Goal: Communication & Community: Answer question/provide support

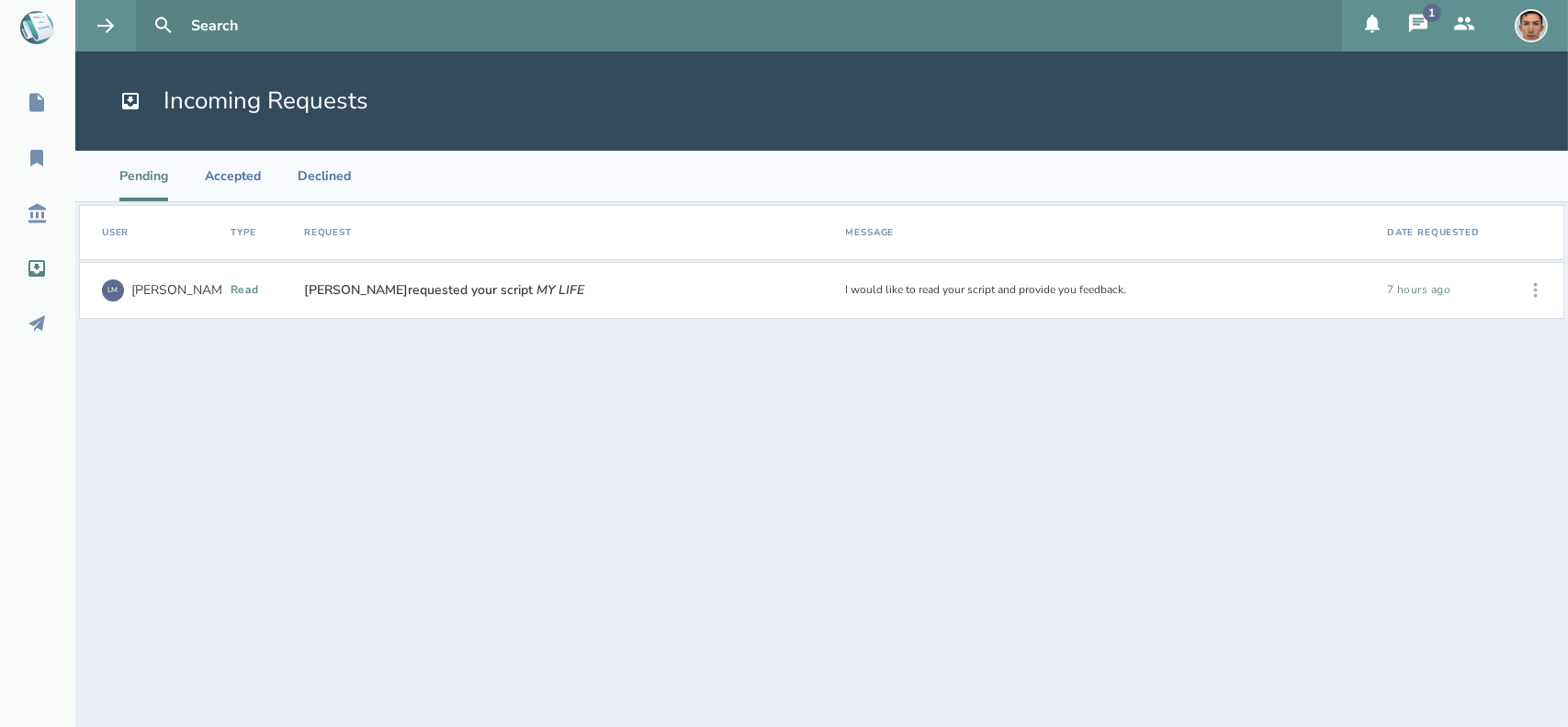
click at [1545, 292] on icon at bounding box center [1535, 290] width 22 height 22
click at [1461, 287] on div "Accept" at bounding box center [1477, 290] width 112 height 40
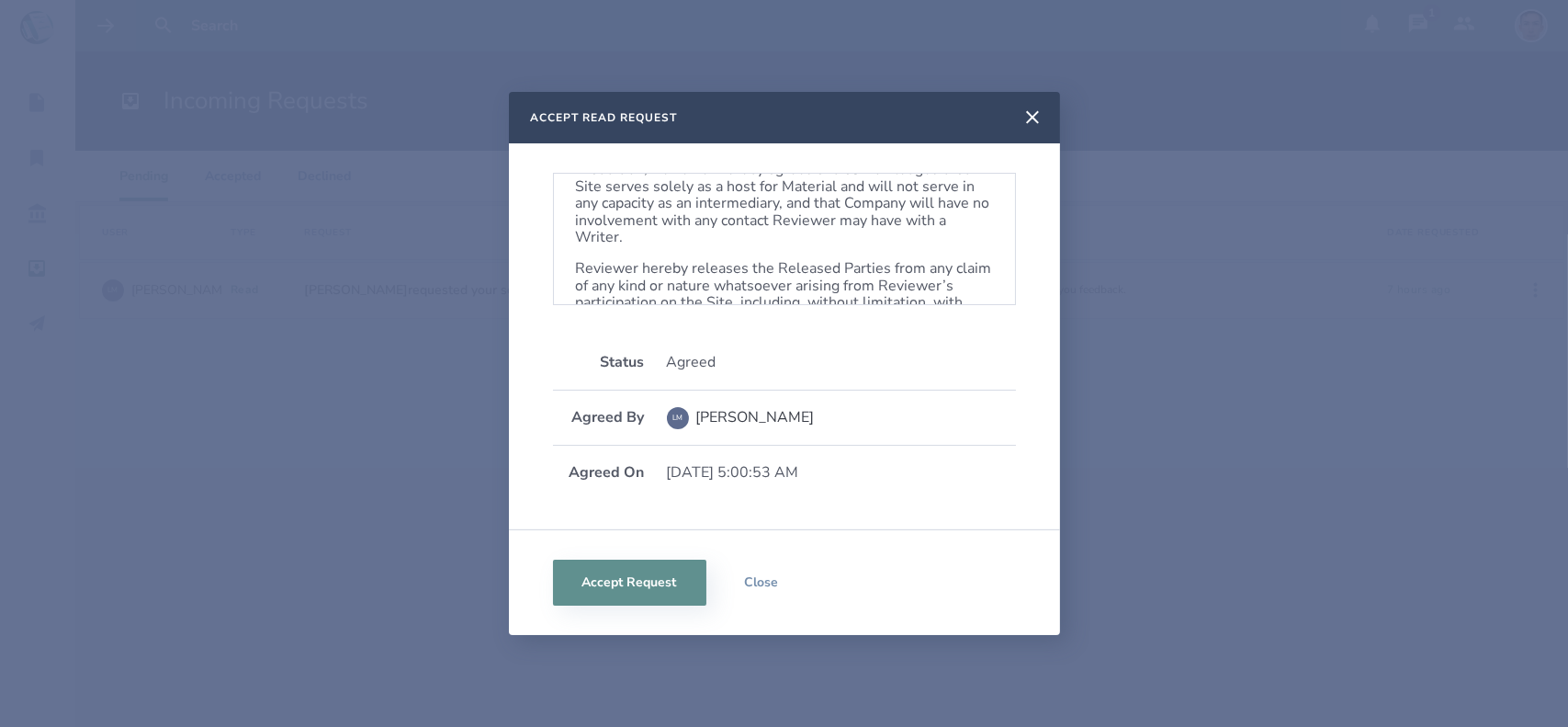
scroll to position [1163, 0]
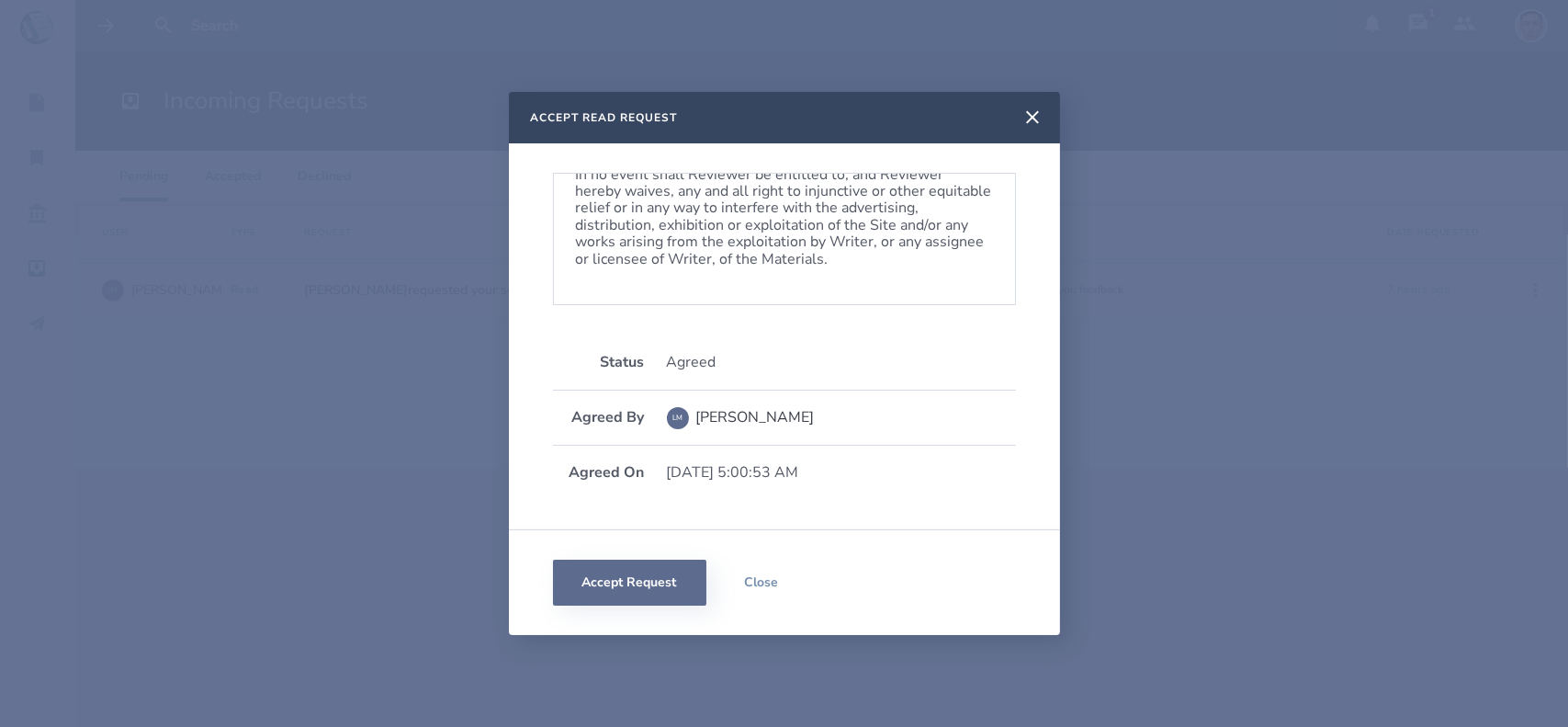
click at [629, 577] on button "Accept Request" at bounding box center [630, 582] width 154 height 46
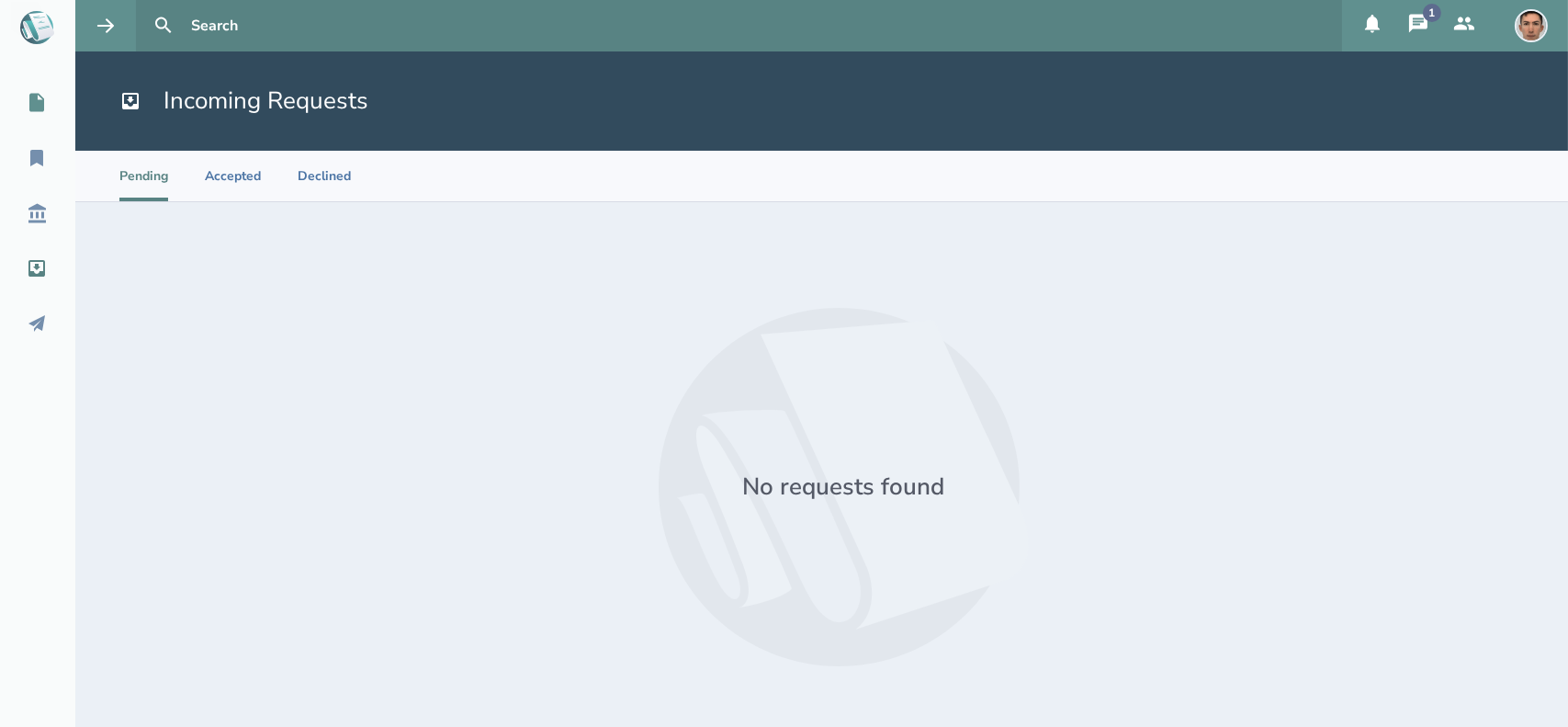
click at [30, 105] on icon at bounding box center [36, 103] width 14 height 18
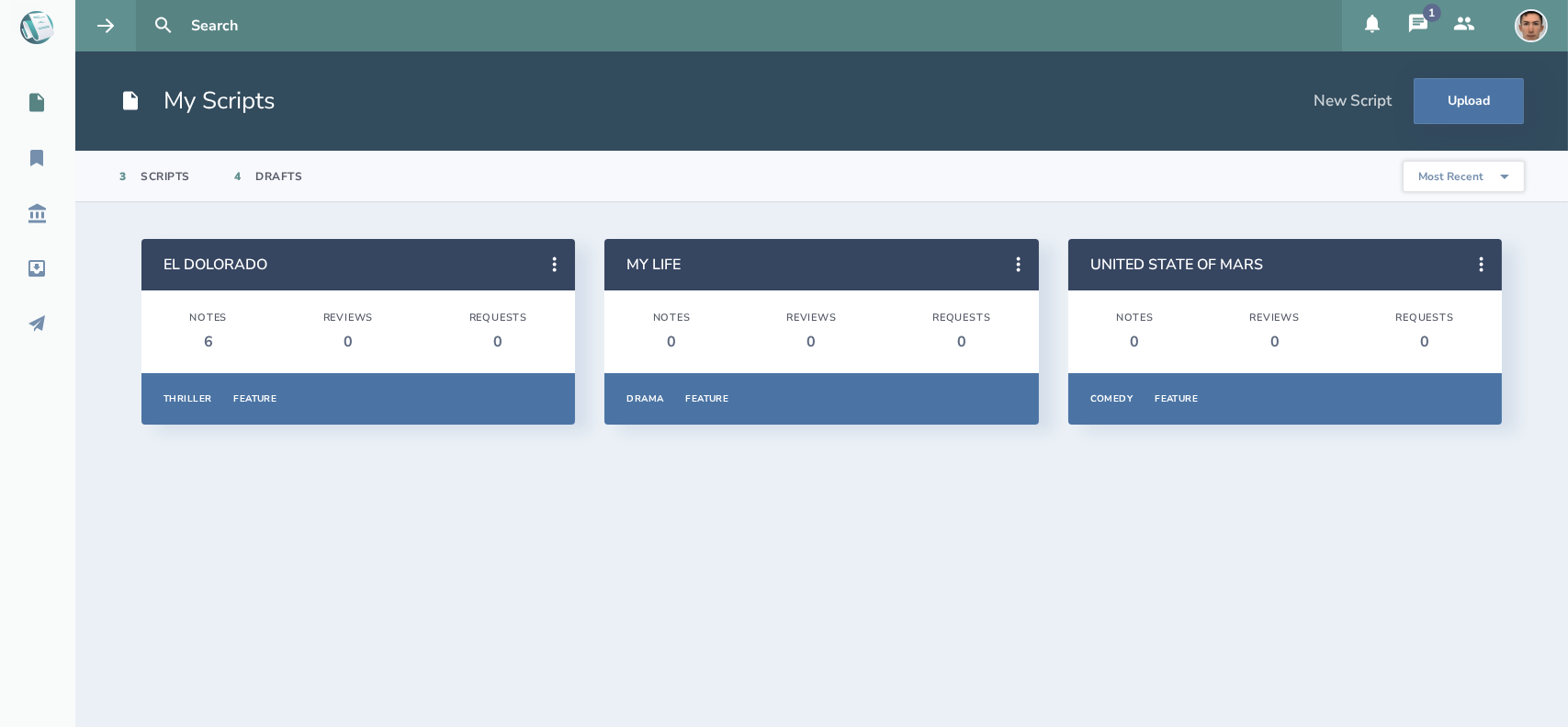
click at [1419, 21] on icon at bounding box center [1417, 23] width 22 height 22
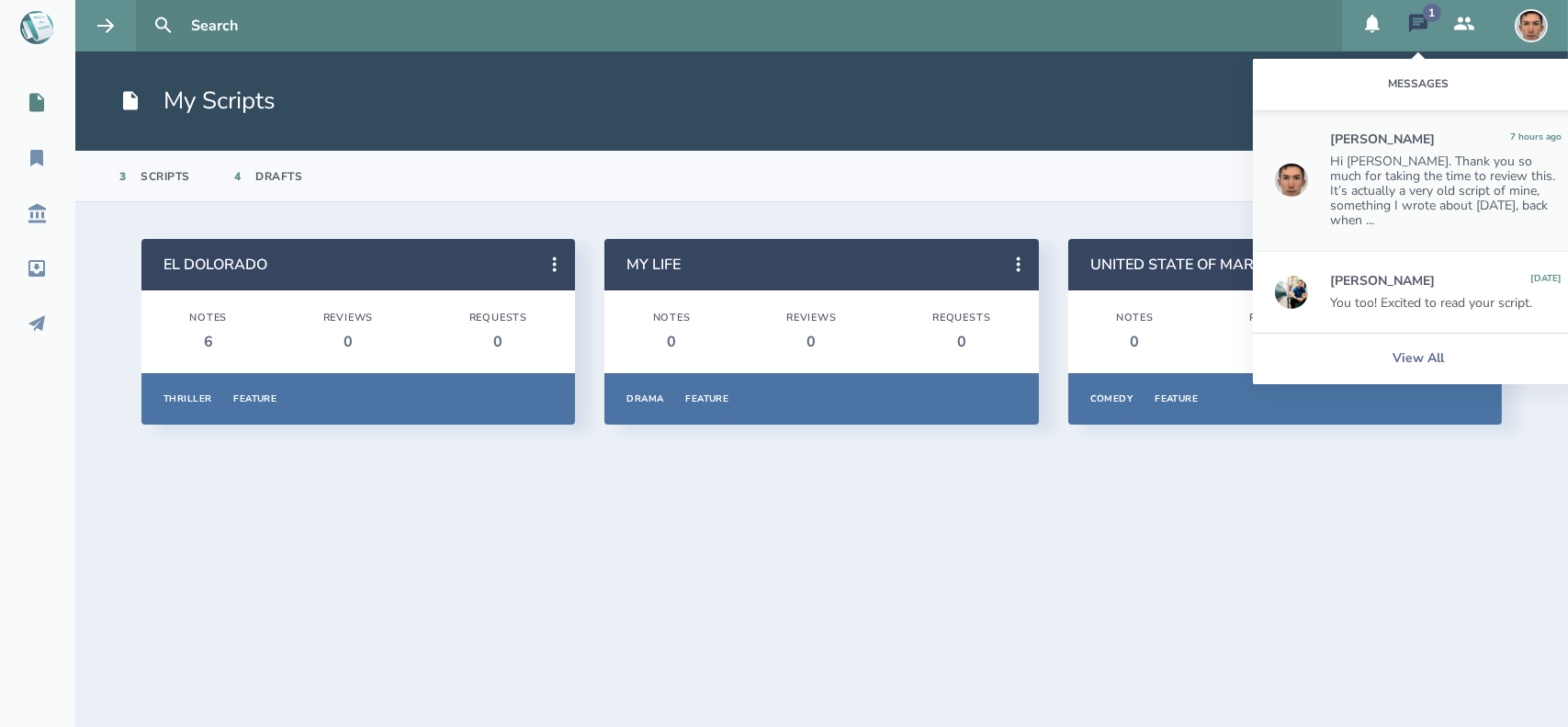
click at [1440, 190] on div "Hi Louis. Thank you so much for taking the time to review this. It’s actually a…" at bounding box center [1445, 191] width 231 height 74
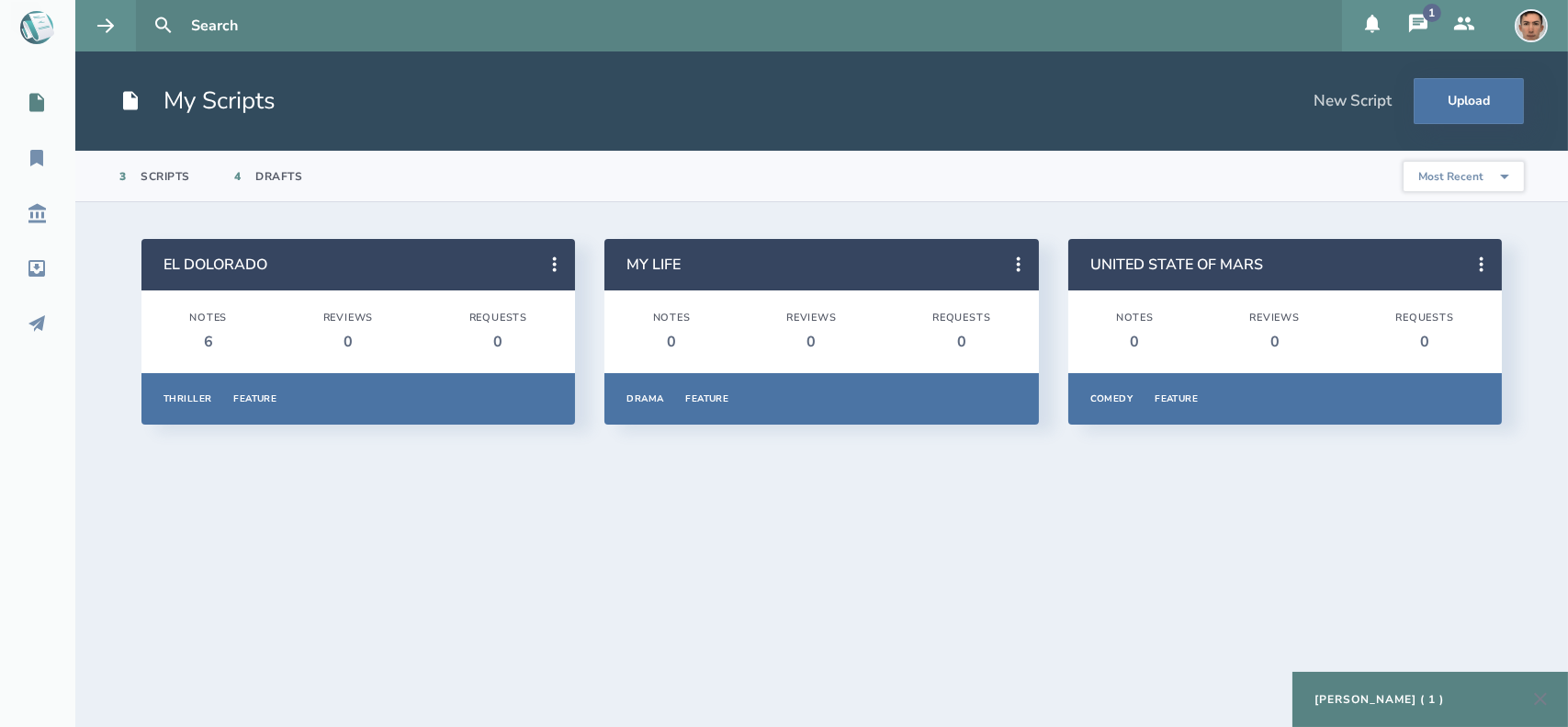
click at [1413, 695] on div "Luigi Monteleone ( 1 )" at bounding box center [1379, 698] width 130 height 14
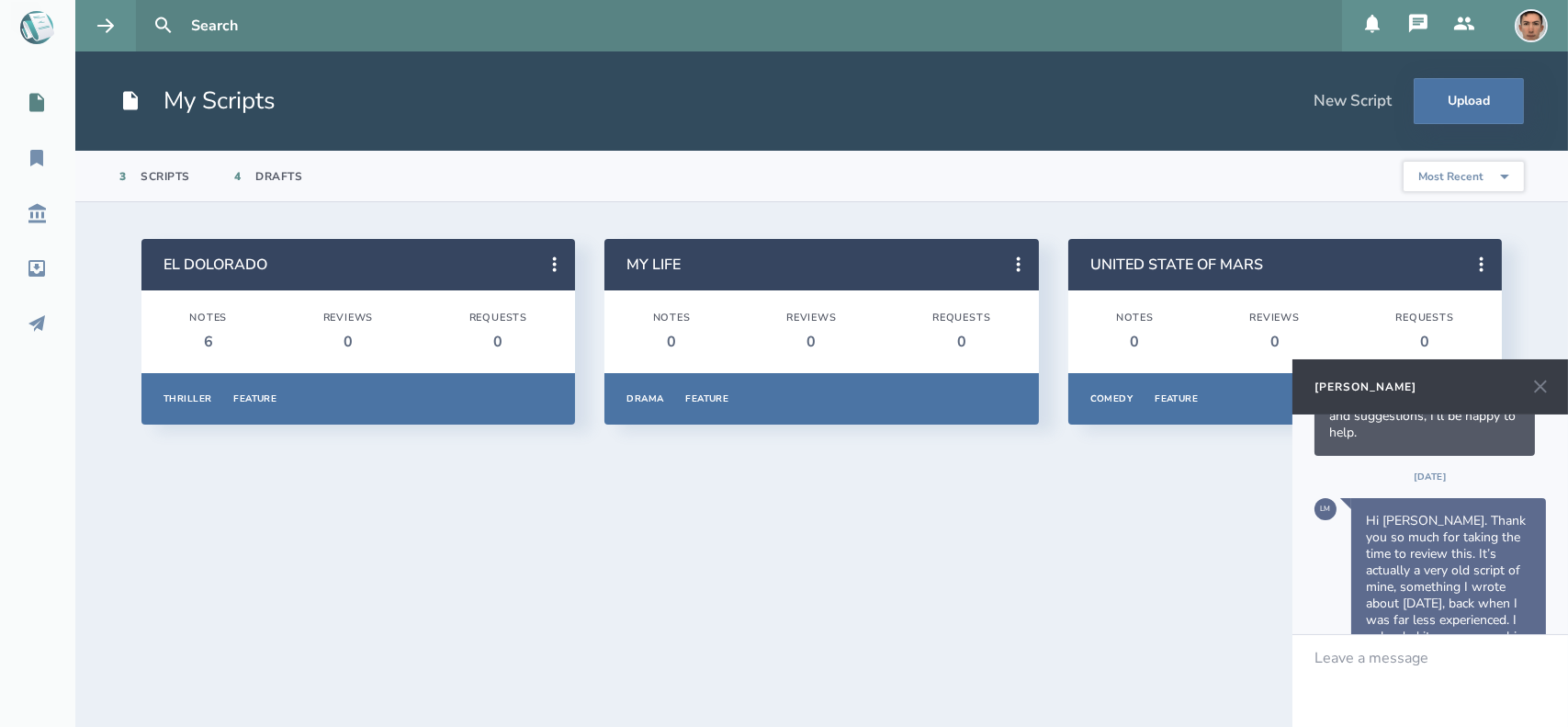
scroll to position [268, 0]
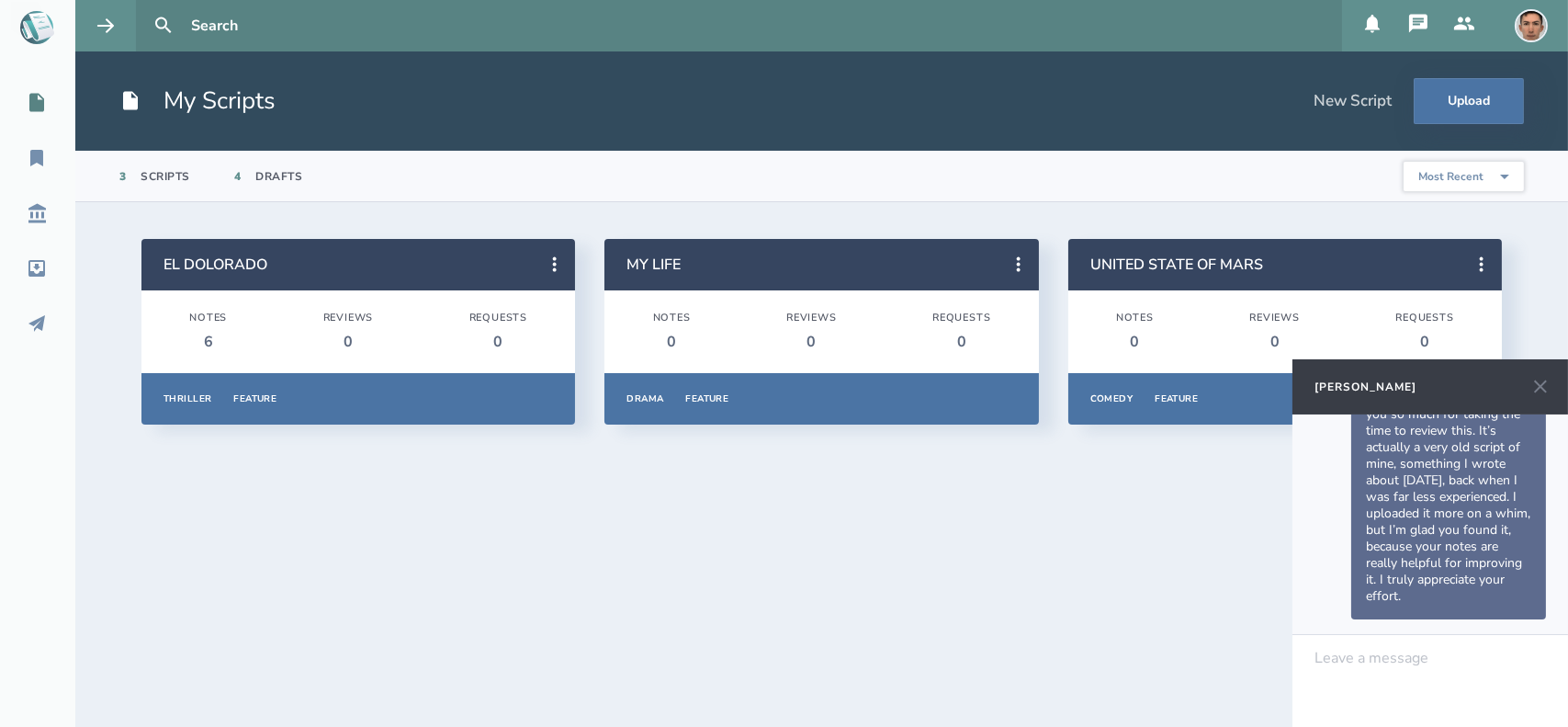
click at [1371, 652] on div at bounding box center [1431, 657] width 230 height 16
click at [1348, 646] on div "you're welcome, don't hesitate if you want me to review other scripts of yours" at bounding box center [1430, 681] width 276 height 92
click at [1366, 660] on span "you're welcome, don't hesitate if you want me to review other scripts of yours" at bounding box center [1426, 674] width 221 height 54
click at [1494, 686] on div "you're very welcome, don't hesitate if you want me to review other scripts of y…" at bounding box center [1431, 674] width 230 height 51
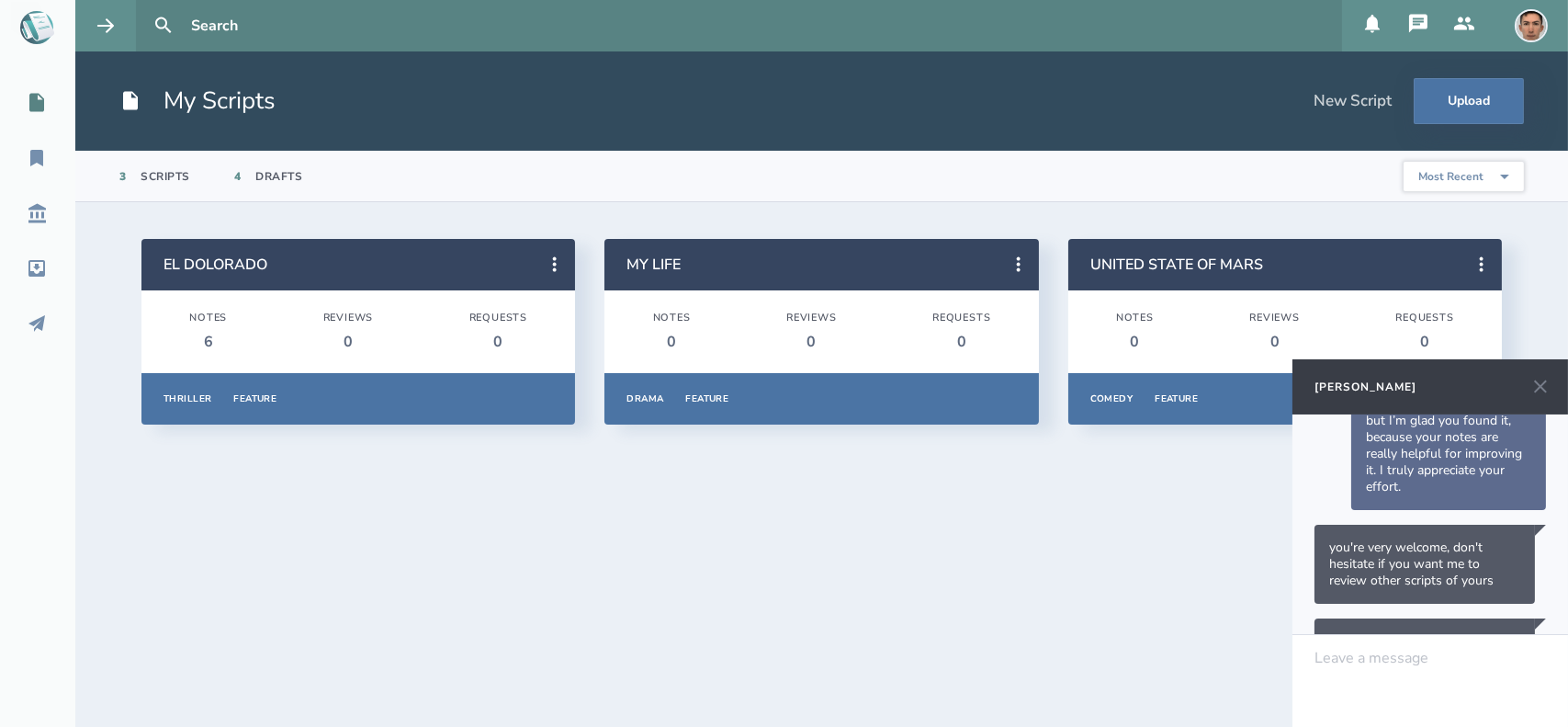
scroll to position [502, 0]
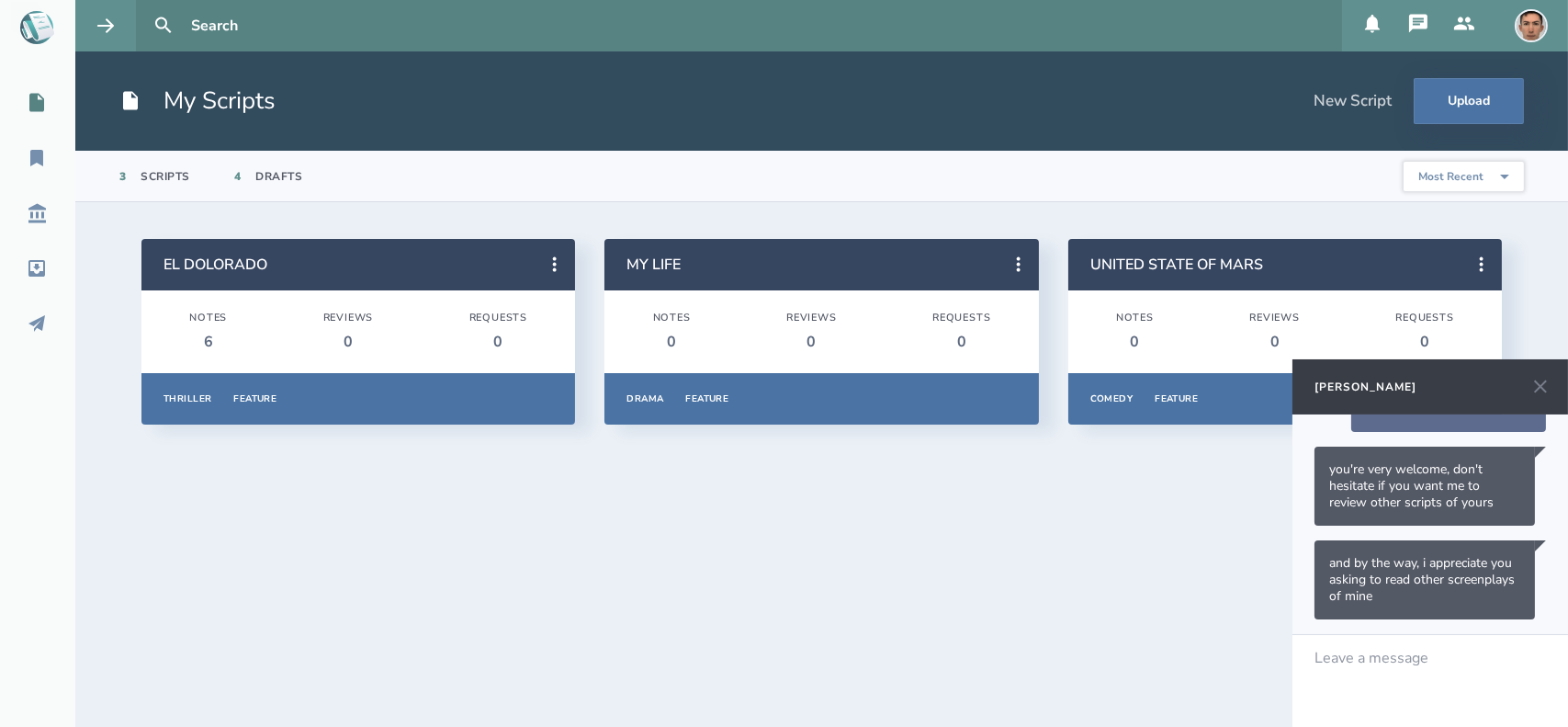
click at [885, 583] on section "EL DOLORADO Notes 6 Reviews 0 Requests 0 Thriller Feature Overview Notes Review…" at bounding box center [821, 464] width 1492 height 524
click at [1004, 503] on section "EL DOLORADO Notes 6 Reviews 0 Requests 0 Thriller Feature Overview Notes Review…" at bounding box center [821, 464] width 1492 height 524
click at [1550, 378] on icon at bounding box center [1539, 386] width 22 height 22
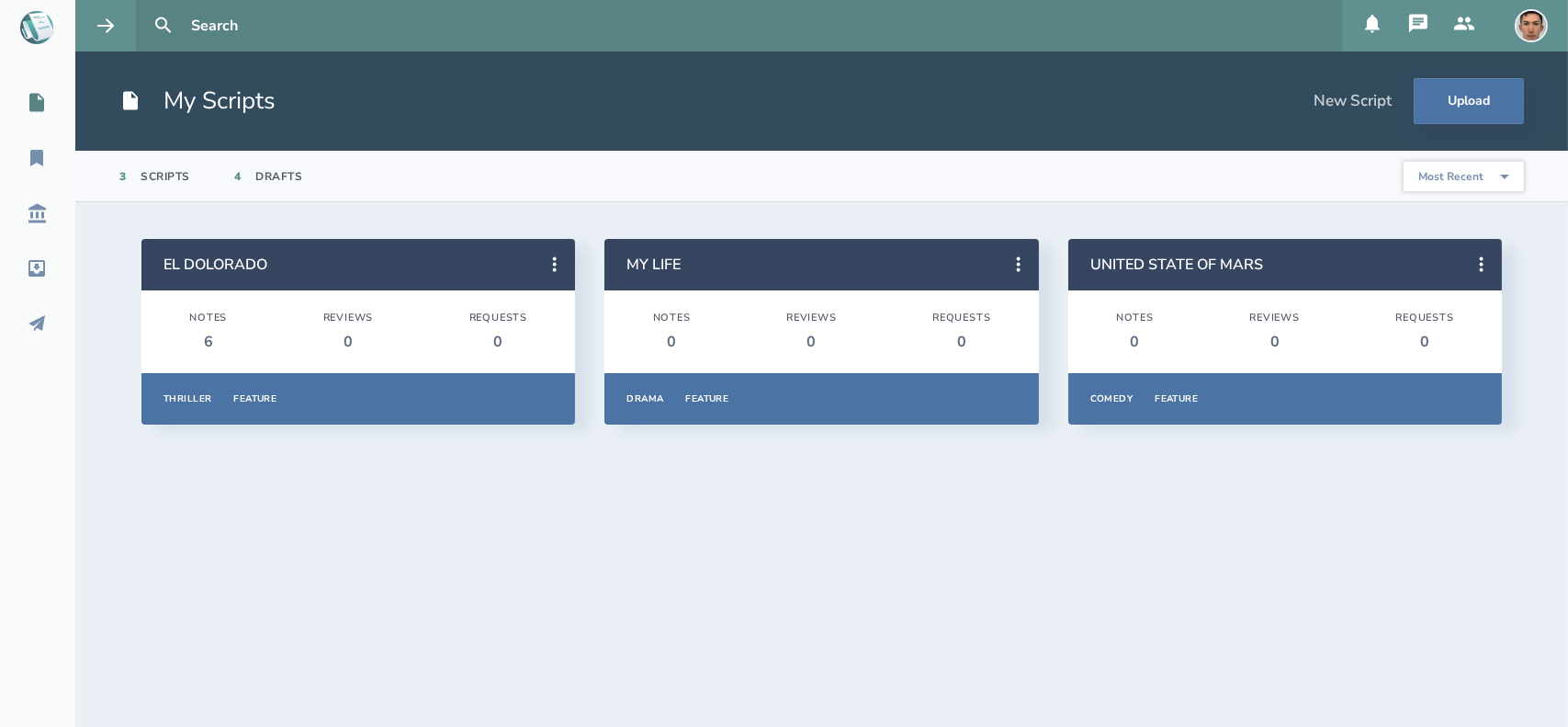
click at [277, 174] on div "Drafts" at bounding box center [279, 176] width 47 height 14
click at [170, 174] on div "Scripts" at bounding box center [166, 176] width 50 height 14
click at [658, 267] on link "MY LIFE" at bounding box center [653, 264] width 54 height 20
drag, startPoint x: 253, startPoint y: 252, endPoint x: 237, endPoint y: 259, distance: 17.5
click at [237, 259] on header "EL DOLORADO" at bounding box center [357, 265] width 433 height 52
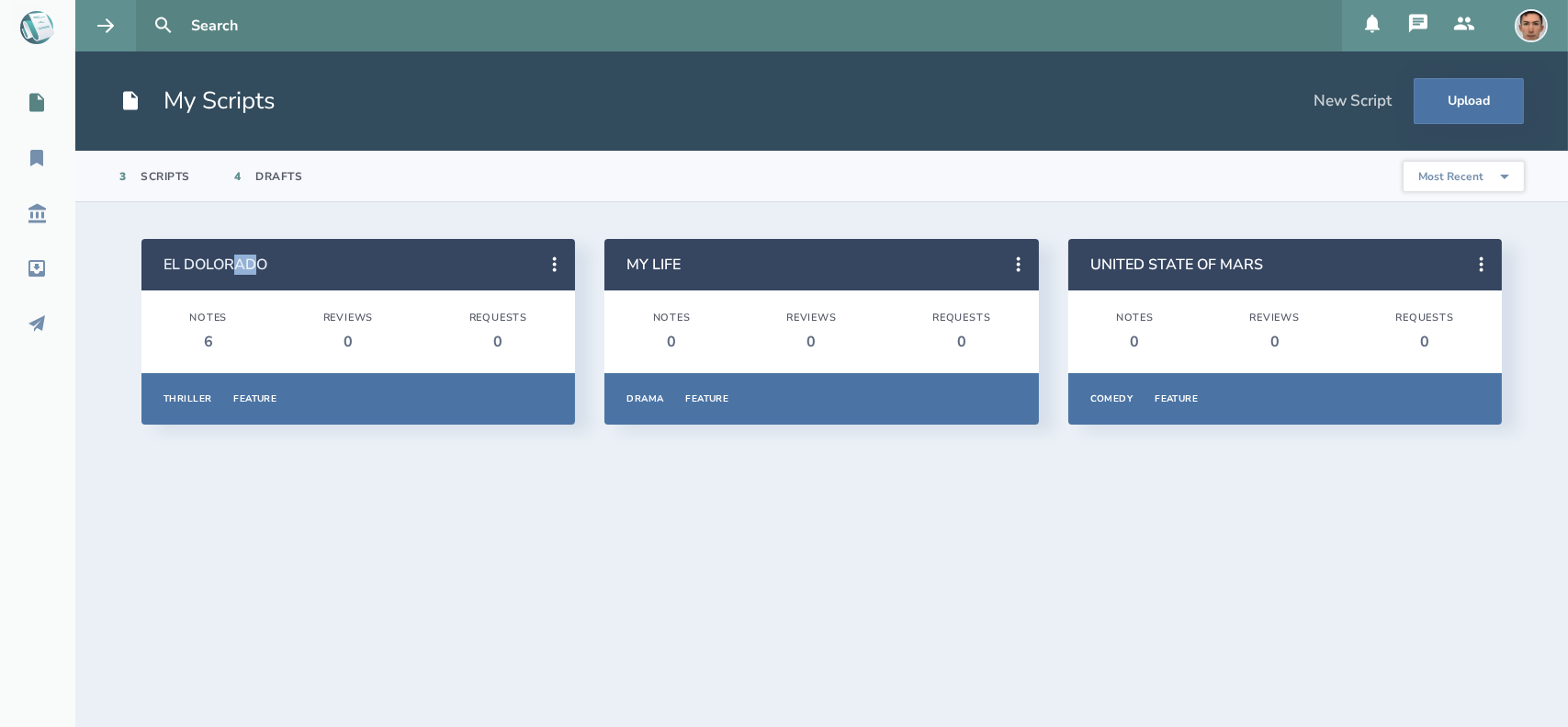
click at [237, 259] on link "EL DOLORADO" at bounding box center [215, 264] width 104 height 20
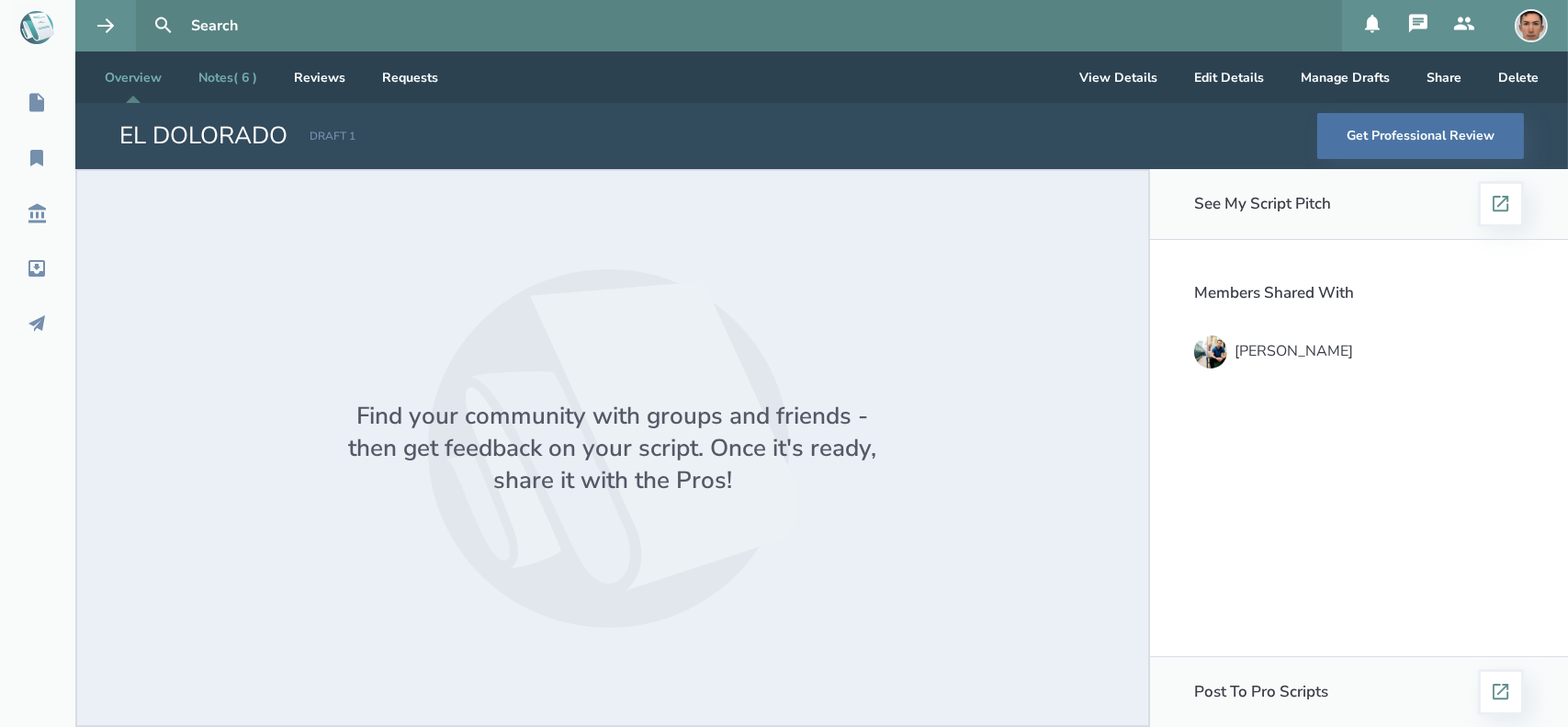
click at [270, 76] on link "Notes ( 6 )" at bounding box center [228, 78] width 88 height 52
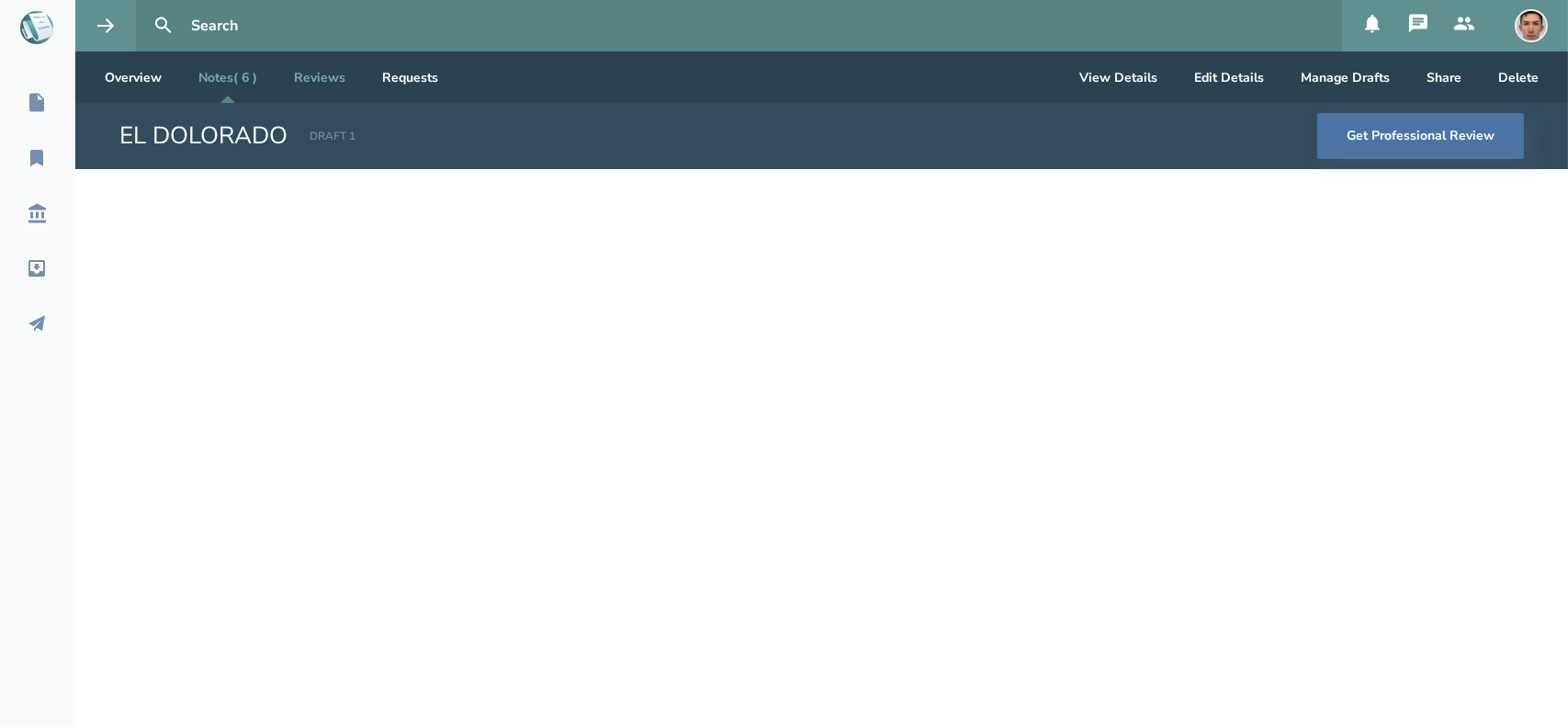
click at [331, 83] on link "Reviews" at bounding box center [320, 78] width 81 height 52
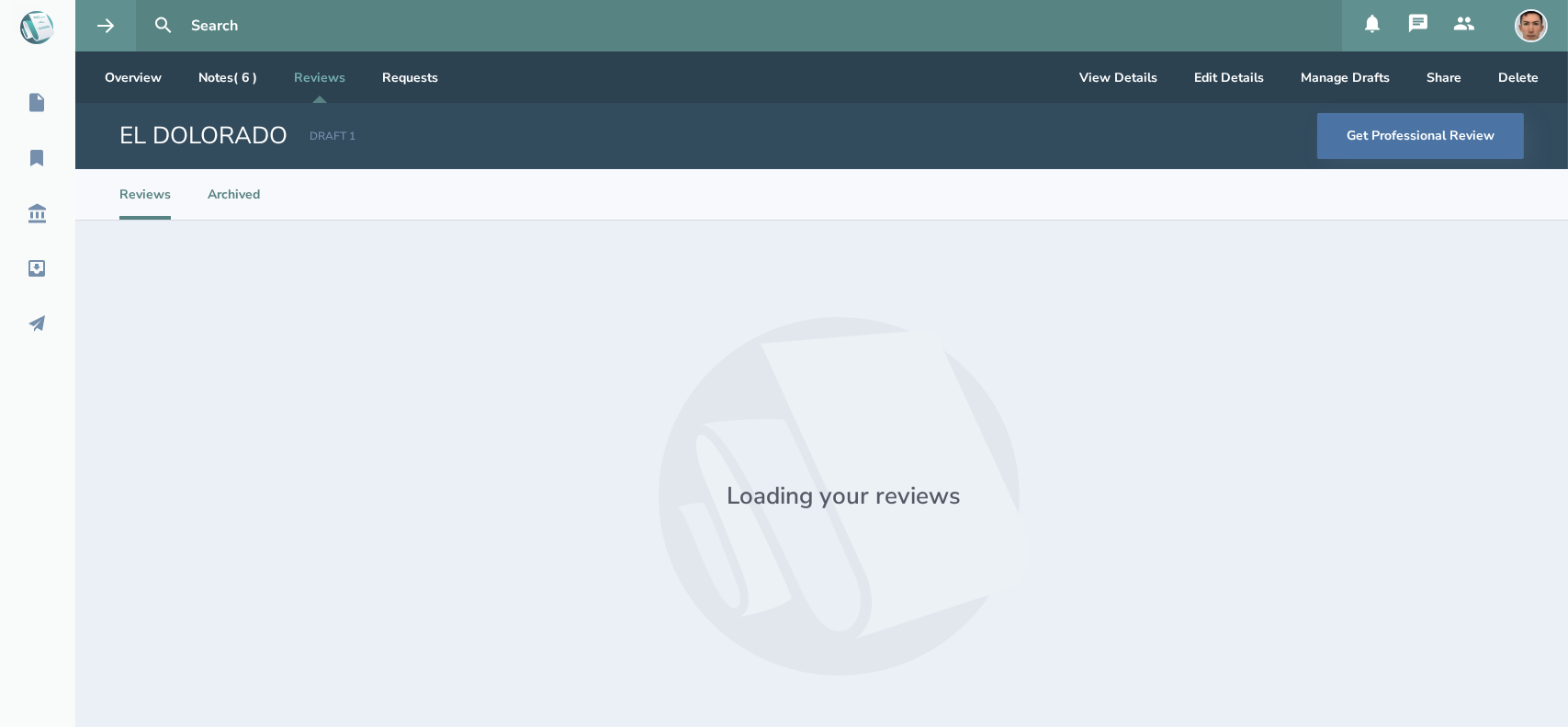
click at [217, 213] on li "Archived" at bounding box center [233, 194] width 53 height 51
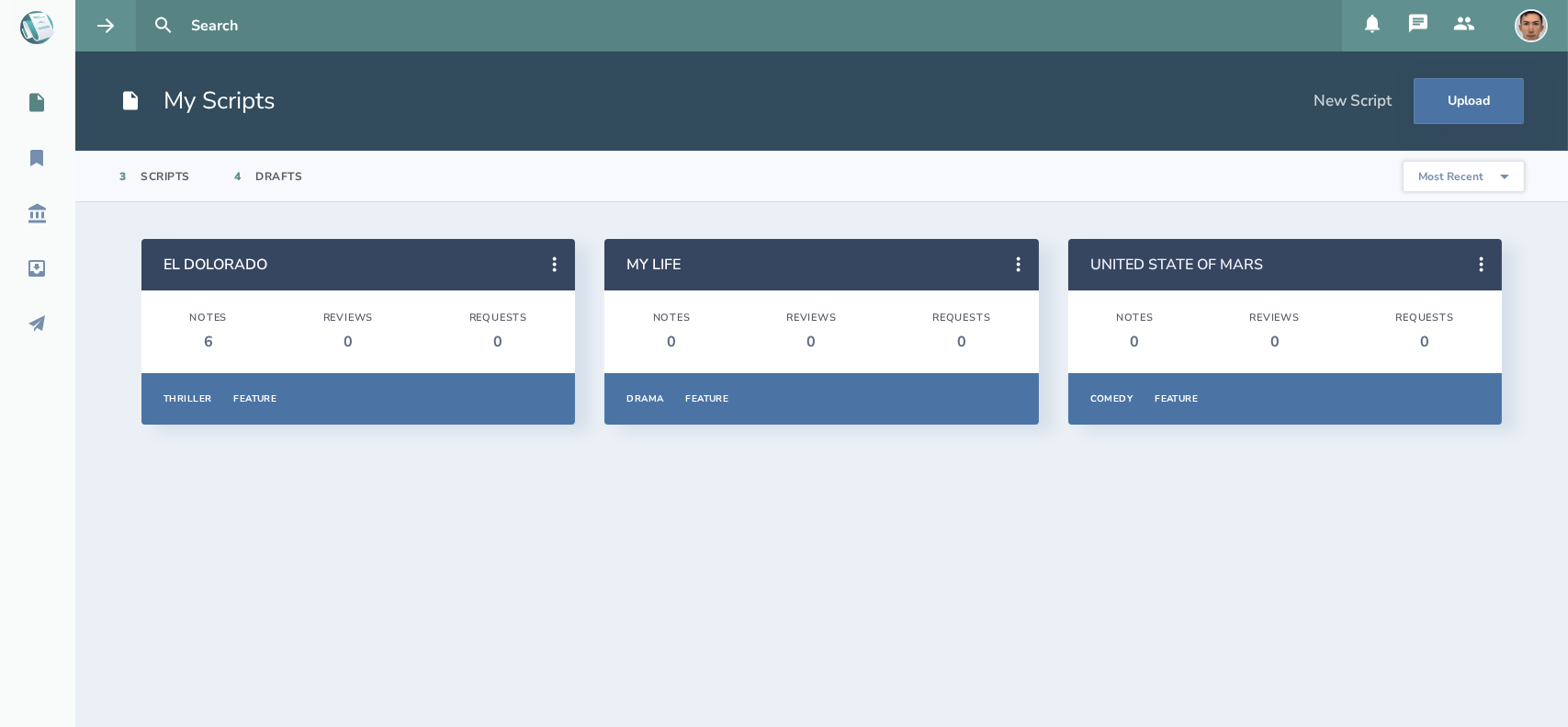
click at [1183, 257] on link "UNITED STATE OF MARS" at bounding box center [1176, 264] width 173 height 20
click at [40, 272] on icon at bounding box center [36, 268] width 16 height 16
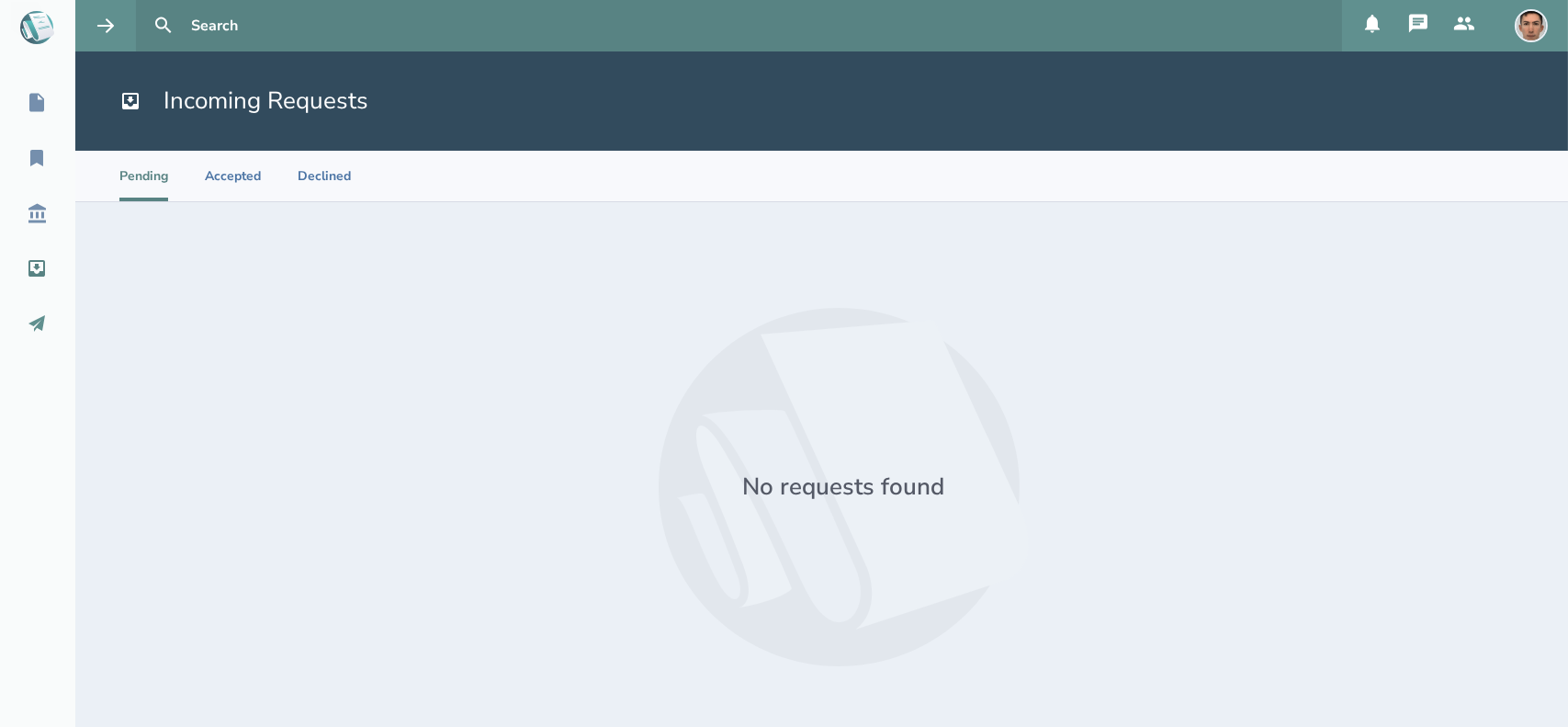
click at [33, 318] on icon at bounding box center [36, 323] width 22 height 22
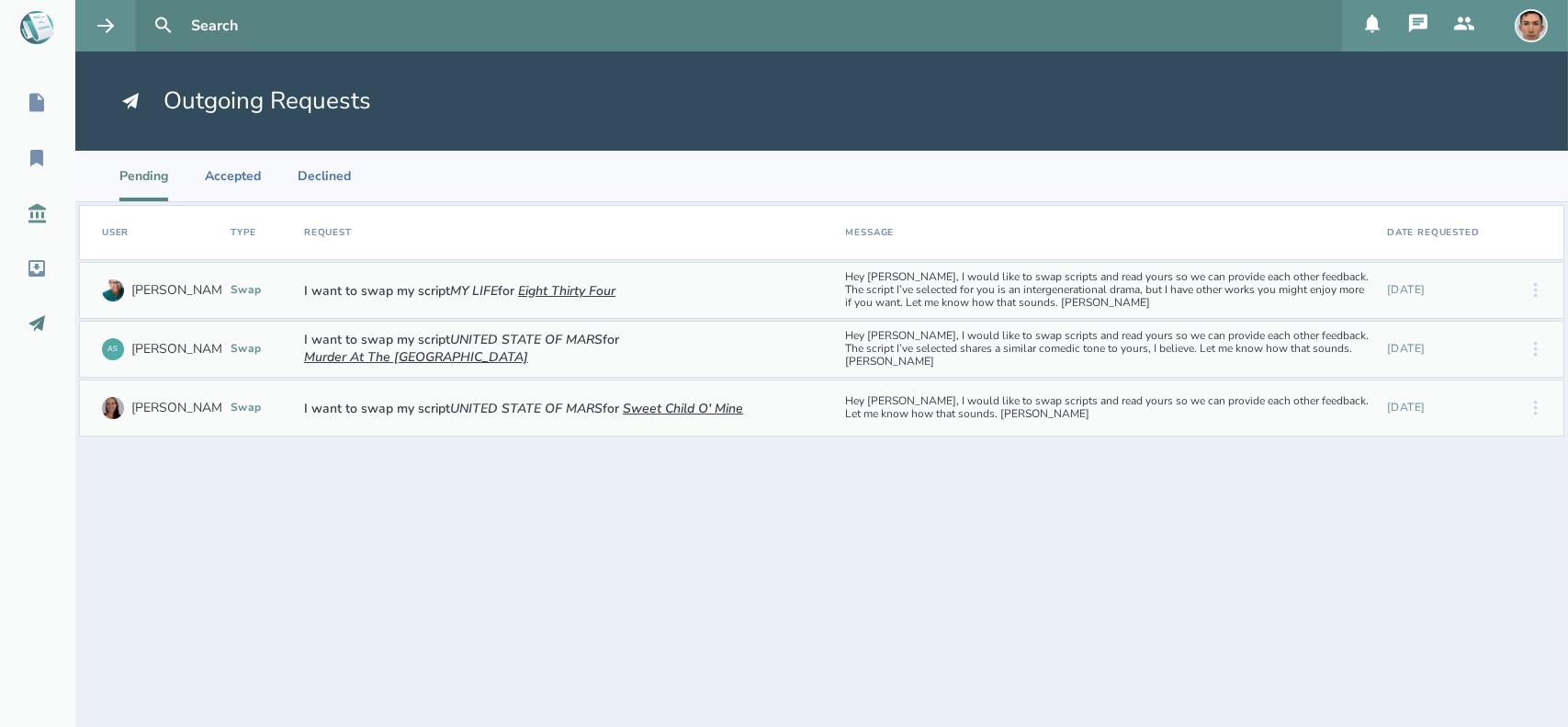
click at [41, 209] on icon at bounding box center [37, 213] width 17 height 19
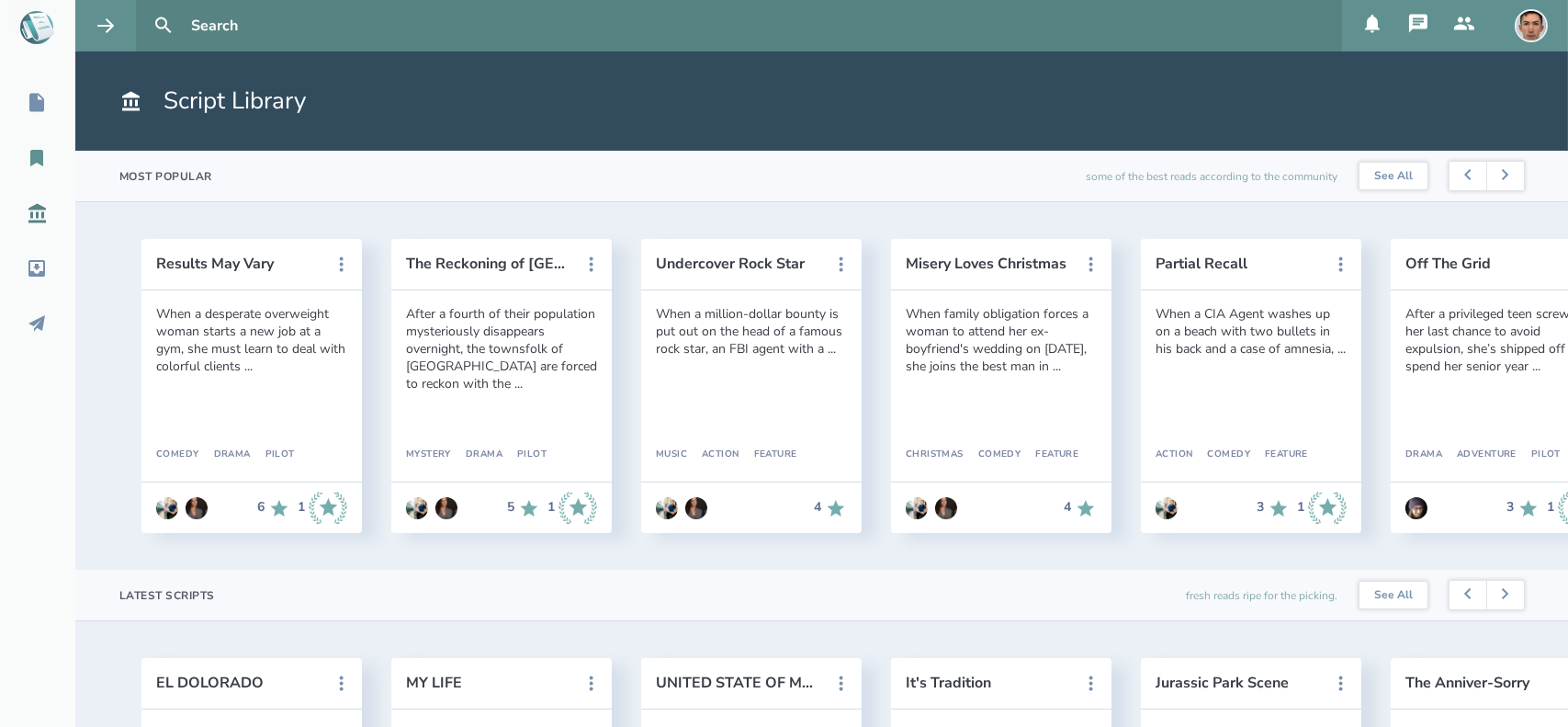
click at [33, 147] on icon at bounding box center [36, 158] width 22 height 22
